Goal: Information Seeking & Learning: Learn about a topic

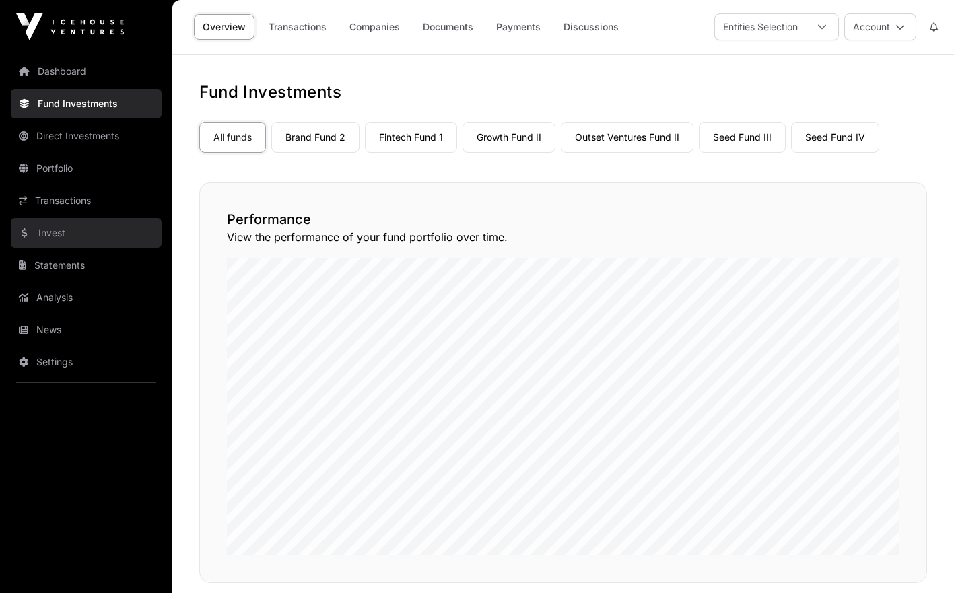
click at [73, 230] on link "Invest" at bounding box center [86, 233] width 151 height 30
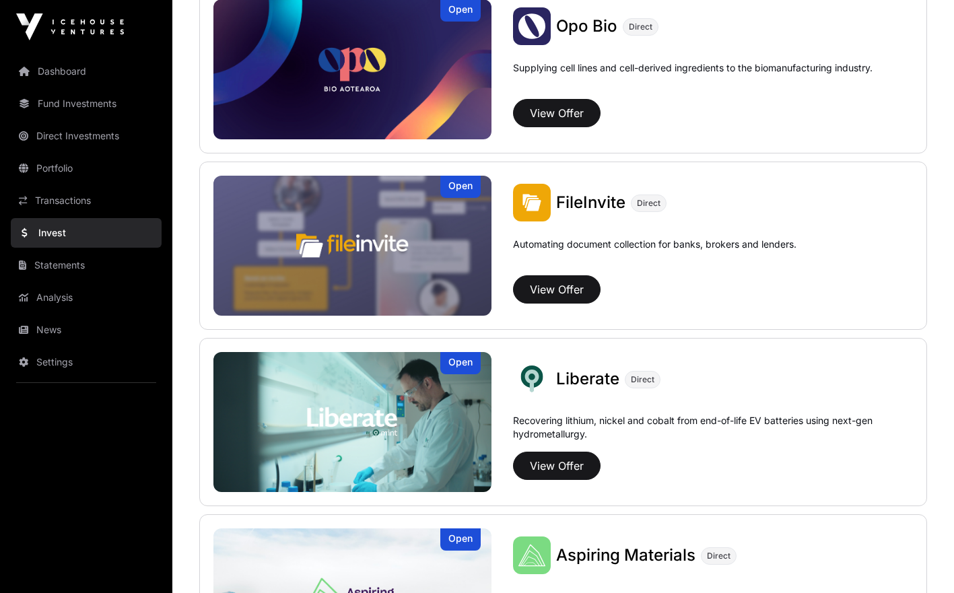
scroll to position [721, 0]
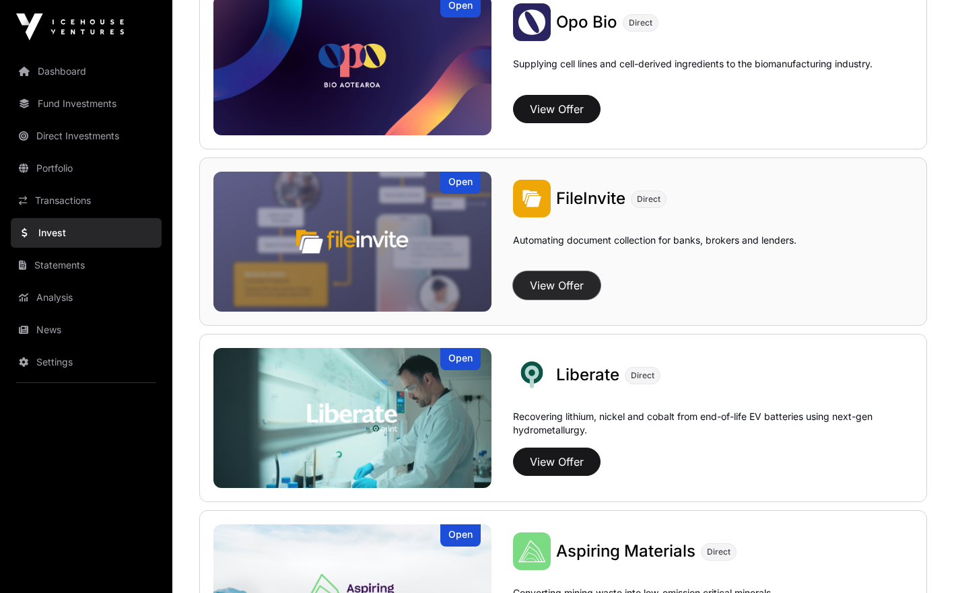
click at [576, 281] on button "View Offer" at bounding box center [557, 285] width 88 height 28
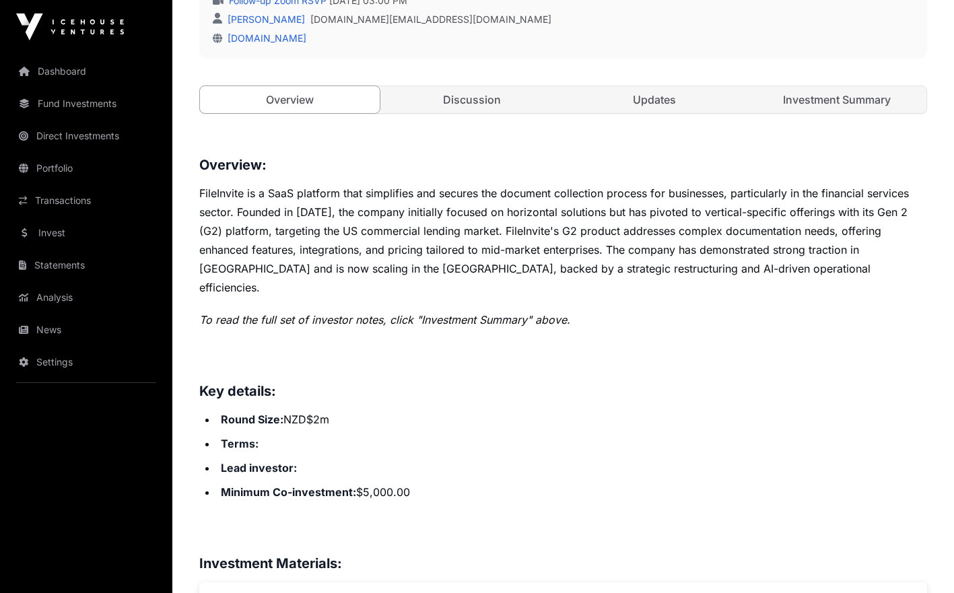
scroll to position [440, 0]
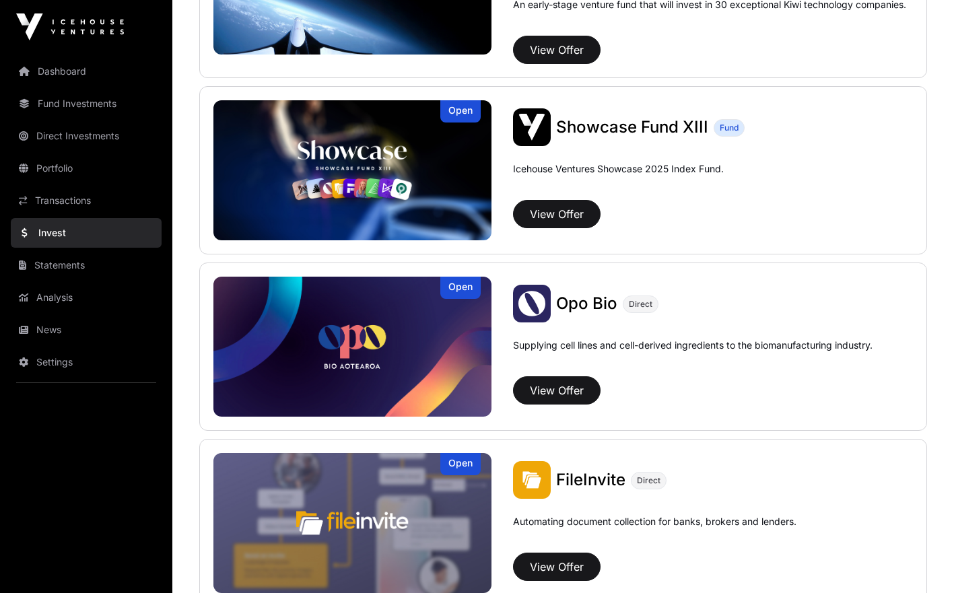
scroll to position [721, 0]
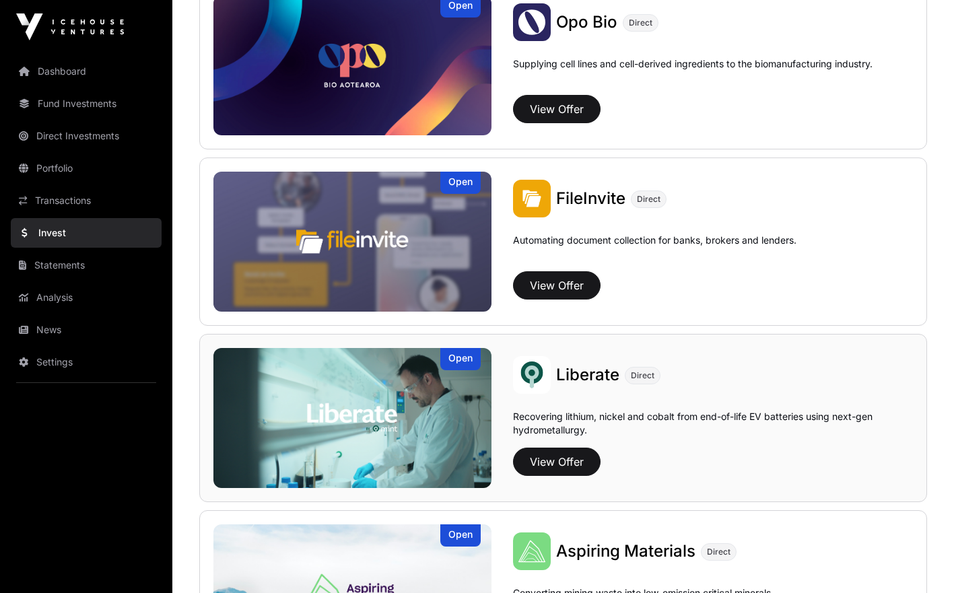
click at [397, 416] on img at bounding box center [352, 418] width 278 height 140
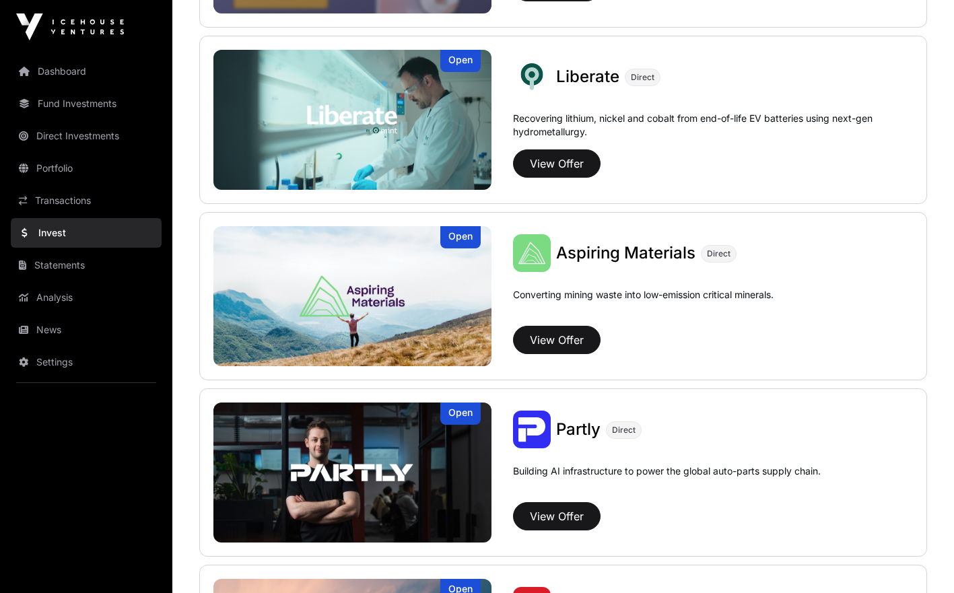
scroll to position [1041, 0]
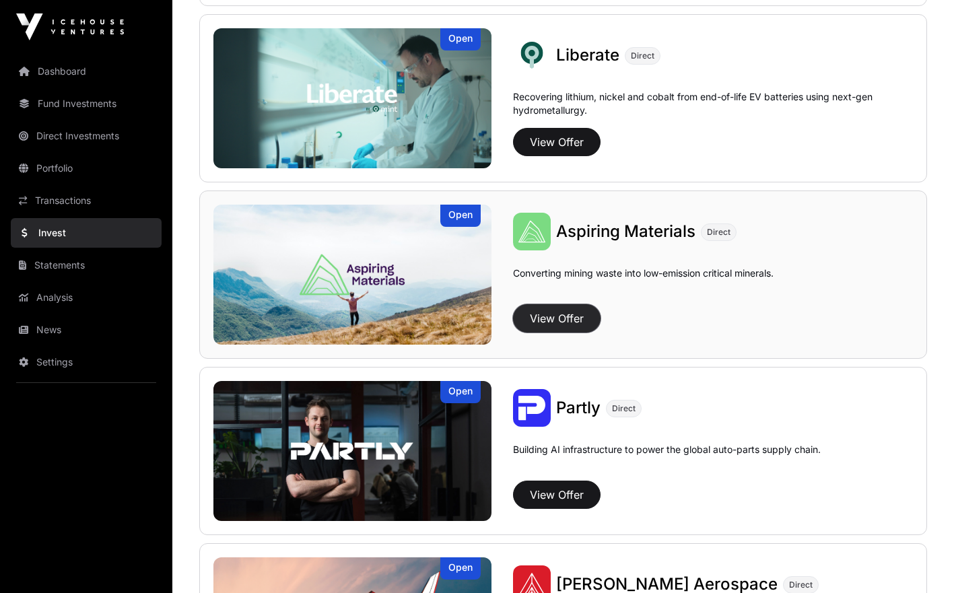
click at [555, 319] on button "View Offer" at bounding box center [557, 318] width 88 height 28
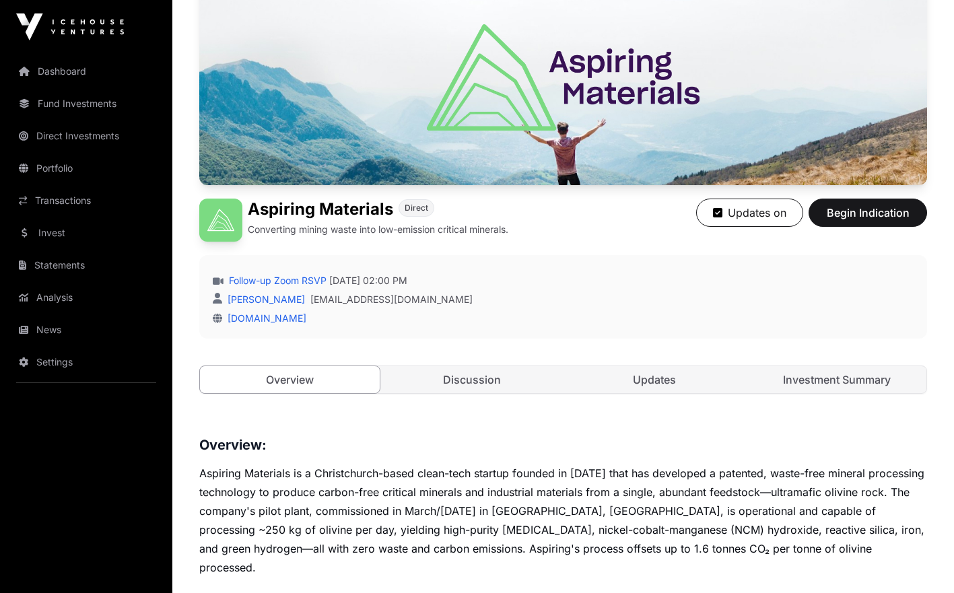
scroll to position [137, 0]
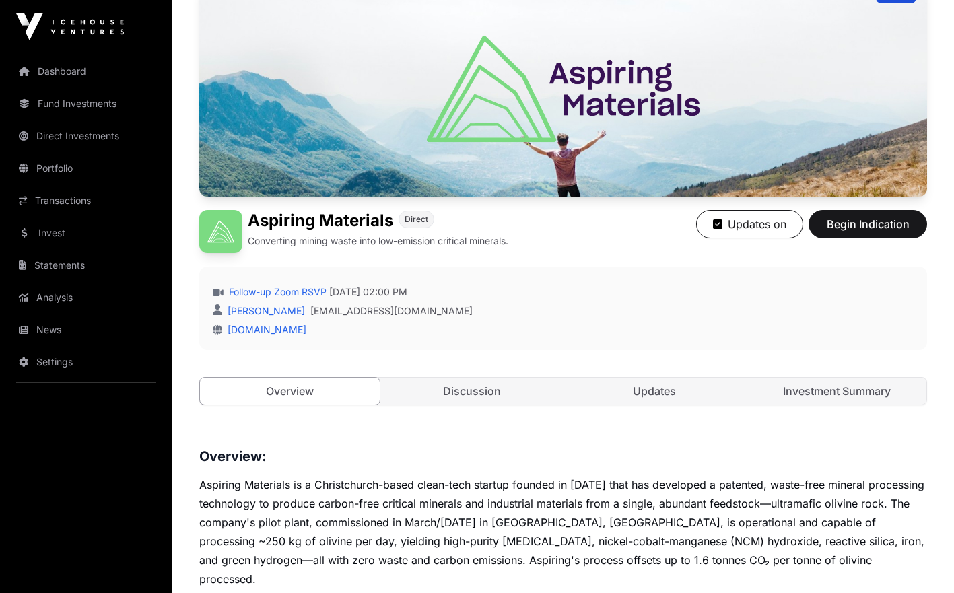
scroll to position [1041, 0]
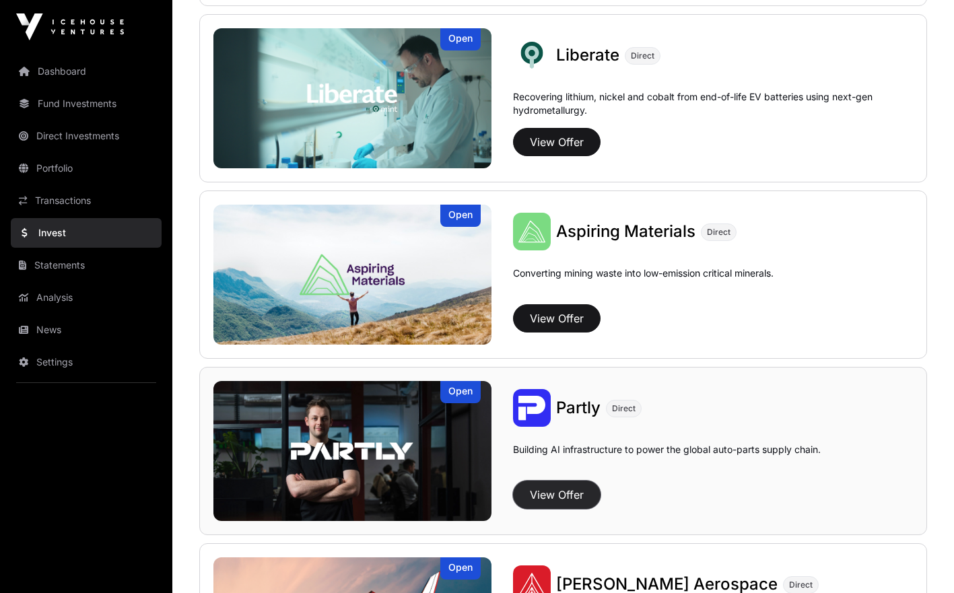
click at [565, 490] on button "View Offer" at bounding box center [557, 495] width 88 height 28
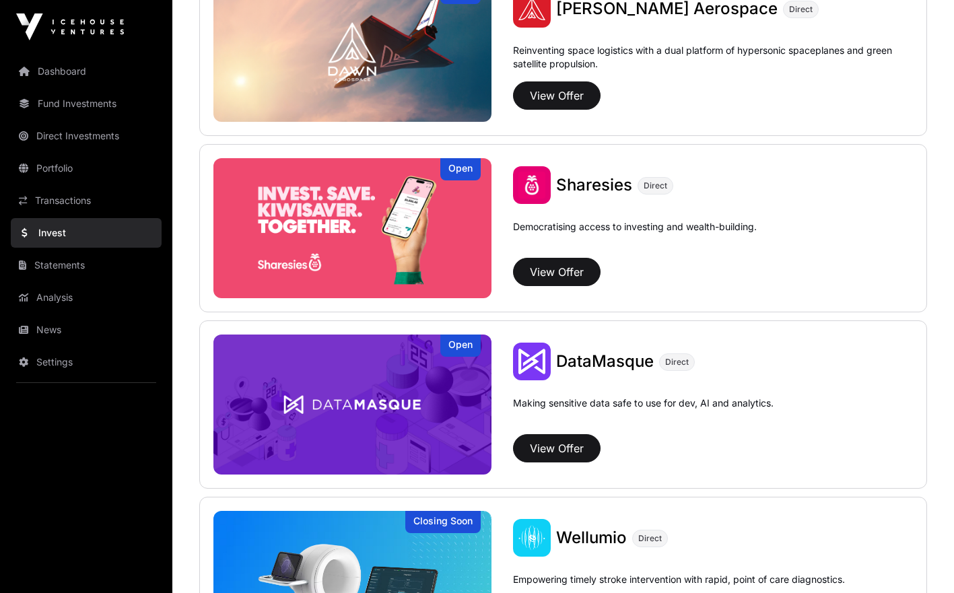
scroll to position [1618, 0]
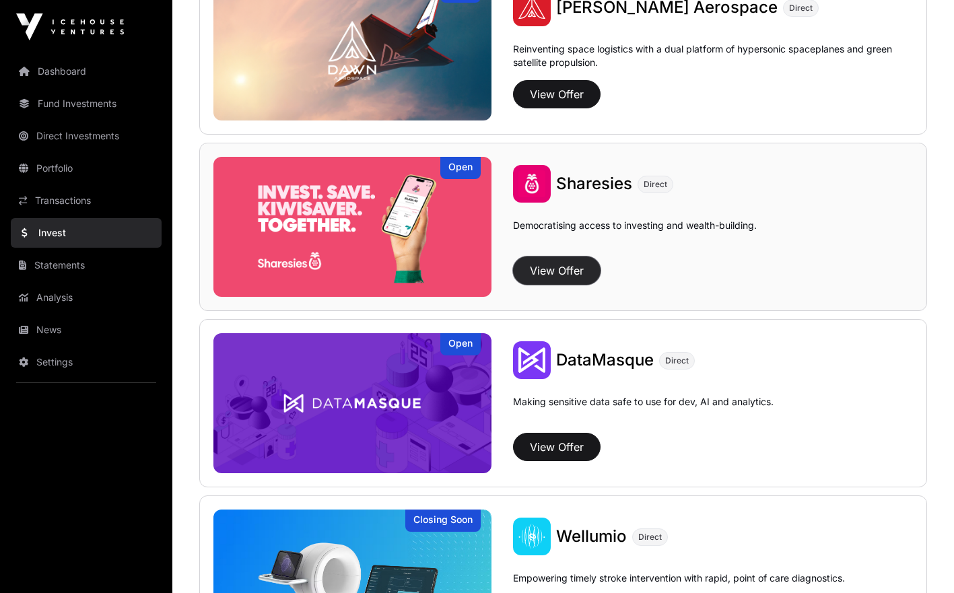
click at [563, 269] on button "View Offer" at bounding box center [557, 270] width 88 height 28
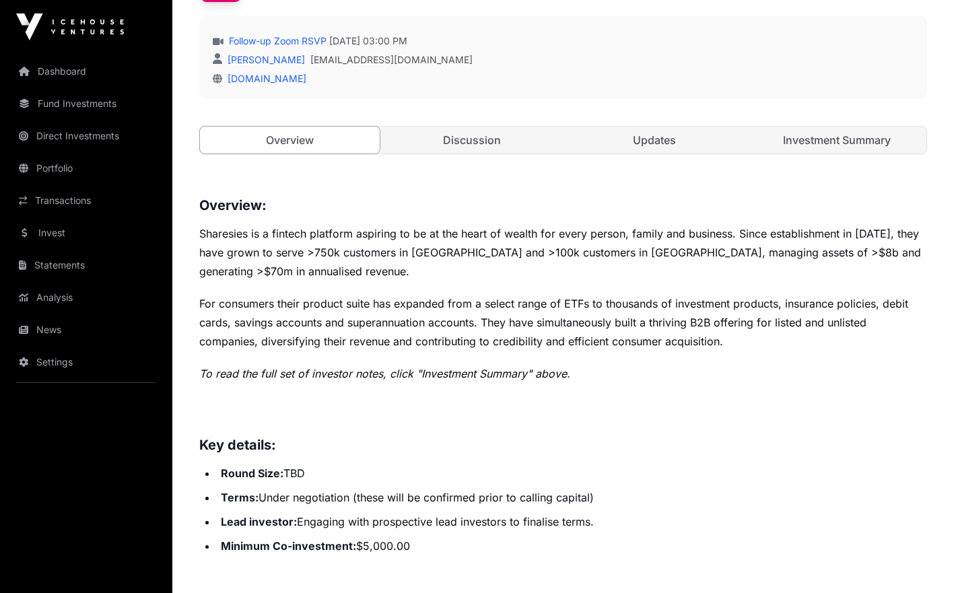
scroll to position [391, 0]
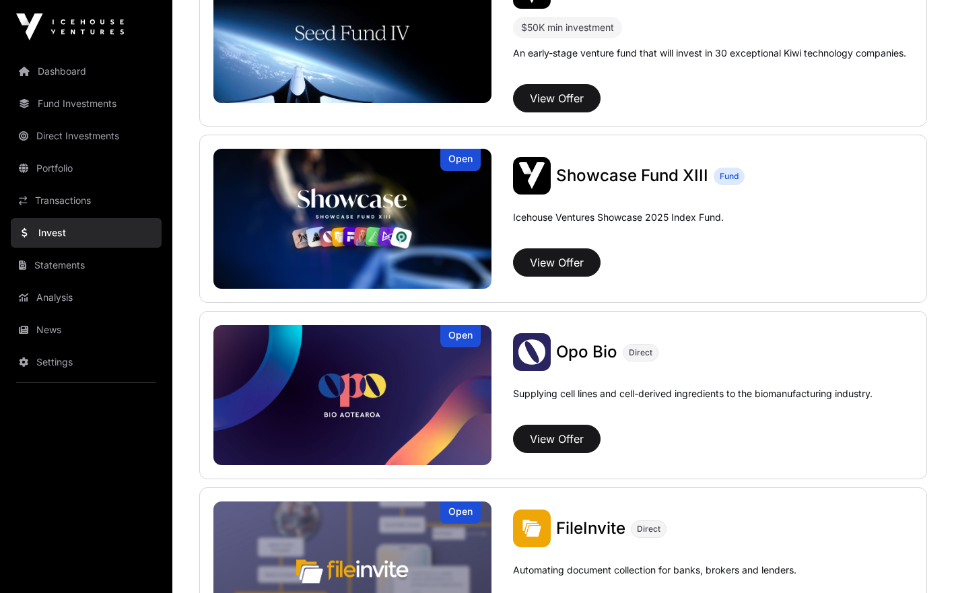
scroll to position [1618, 0]
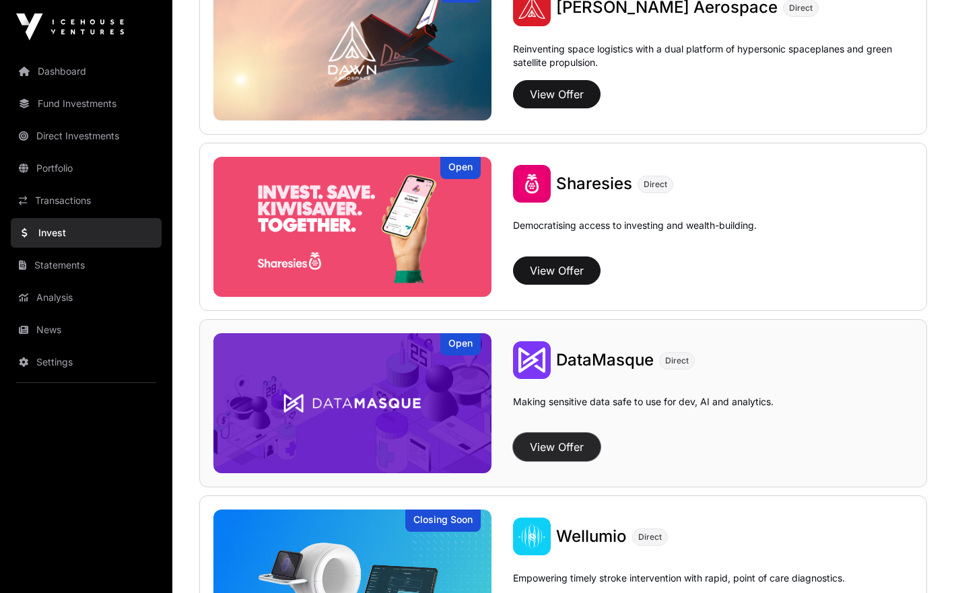
click at [572, 438] on button "View Offer" at bounding box center [557, 447] width 88 height 28
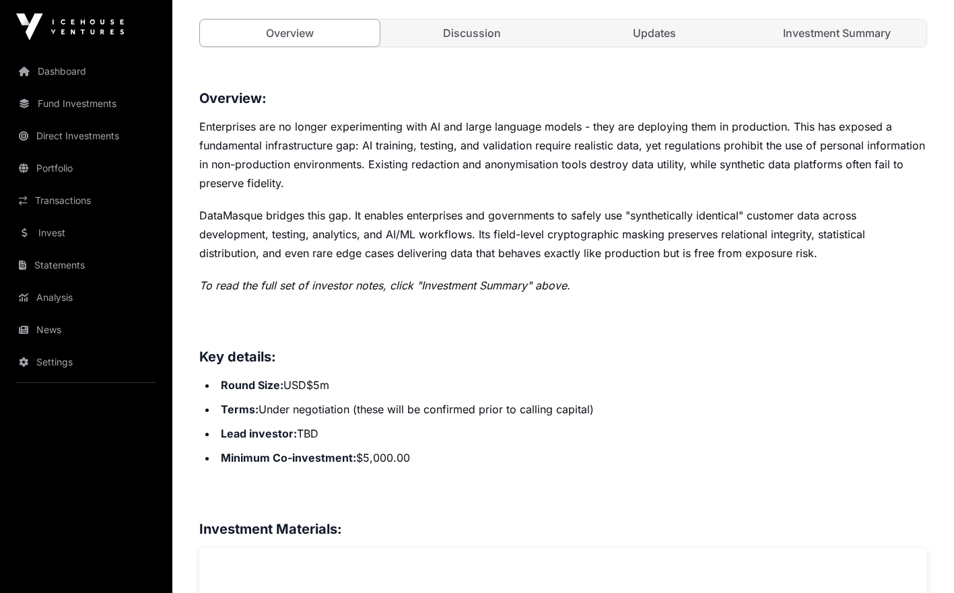
scroll to position [555, 0]
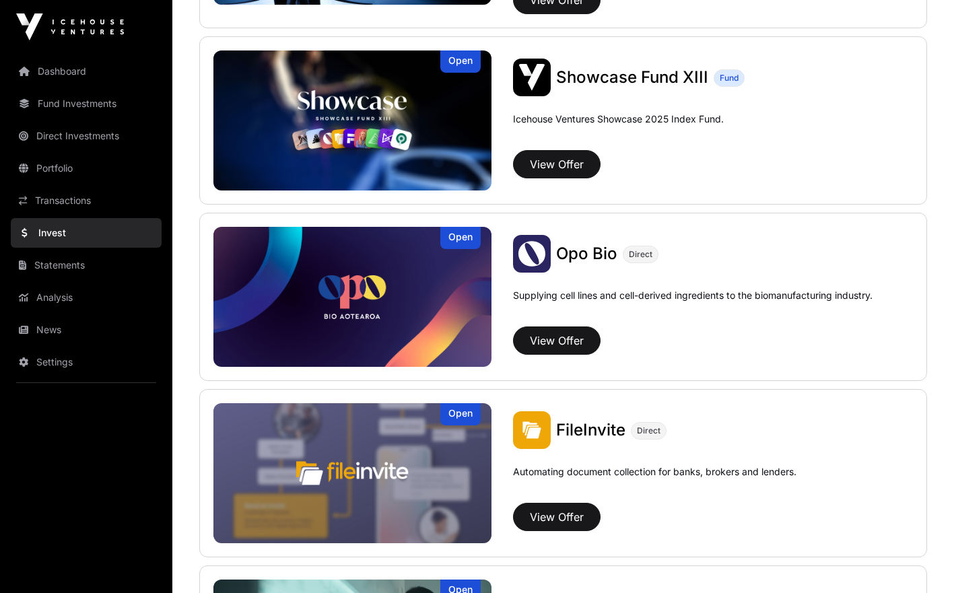
scroll to position [492, 0]
